Goal: Transaction & Acquisition: Download file/media

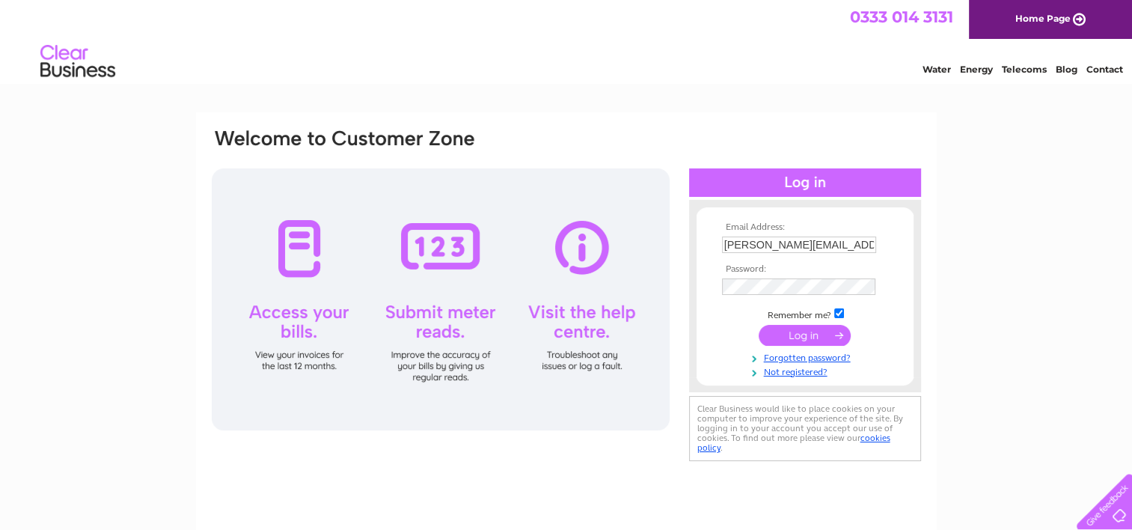
click at [797, 335] on input "submit" at bounding box center [804, 335] width 92 height 21
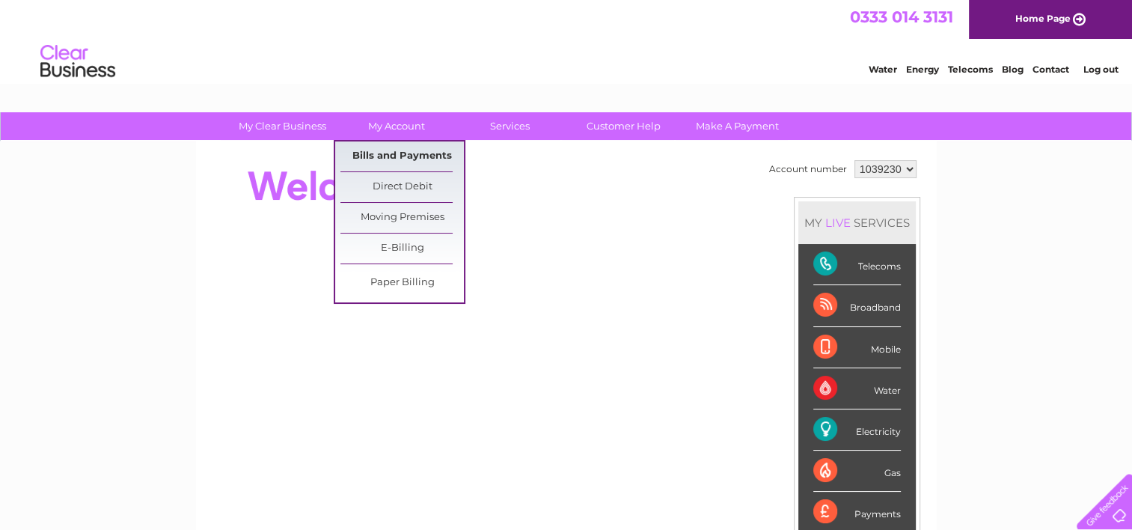
click at [393, 151] on link "Bills and Payments" at bounding box center [401, 156] width 123 height 30
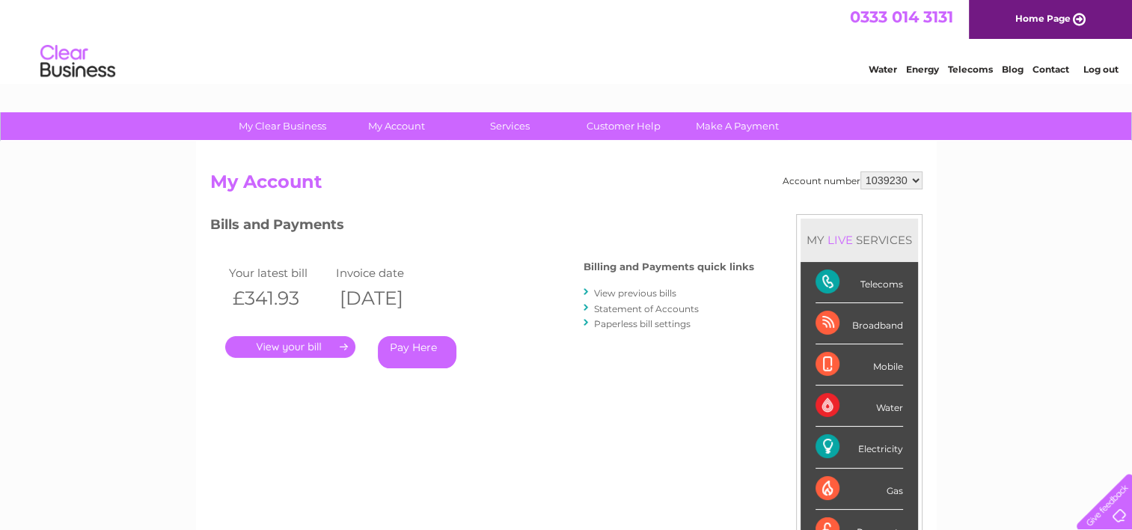
click at [278, 346] on link "." at bounding box center [290, 347] width 130 height 22
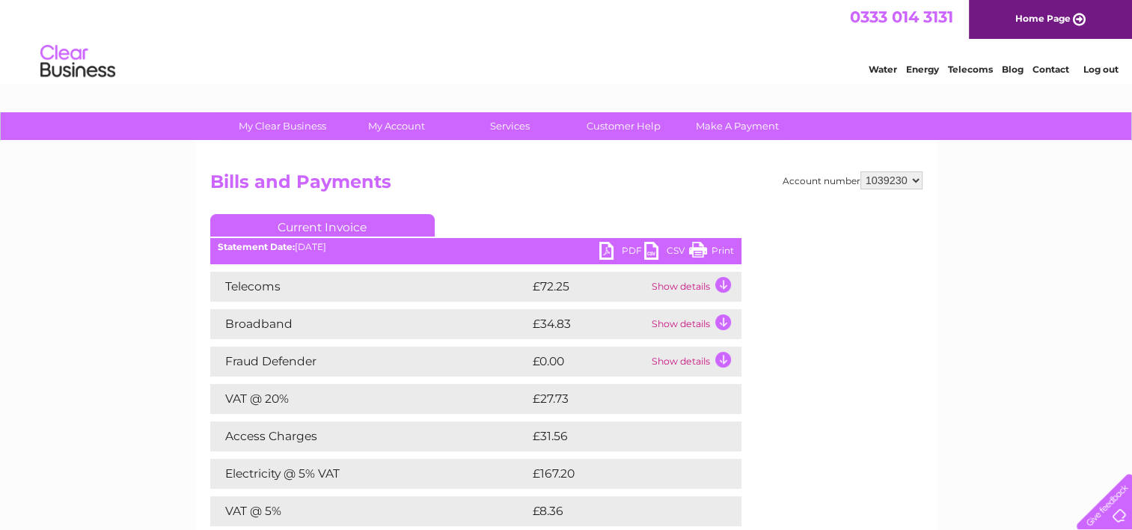
click at [634, 248] on link "PDF" at bounding box center [621, 253] width 45 height 22
